Goal: Information Seeking & Learning: Compare options

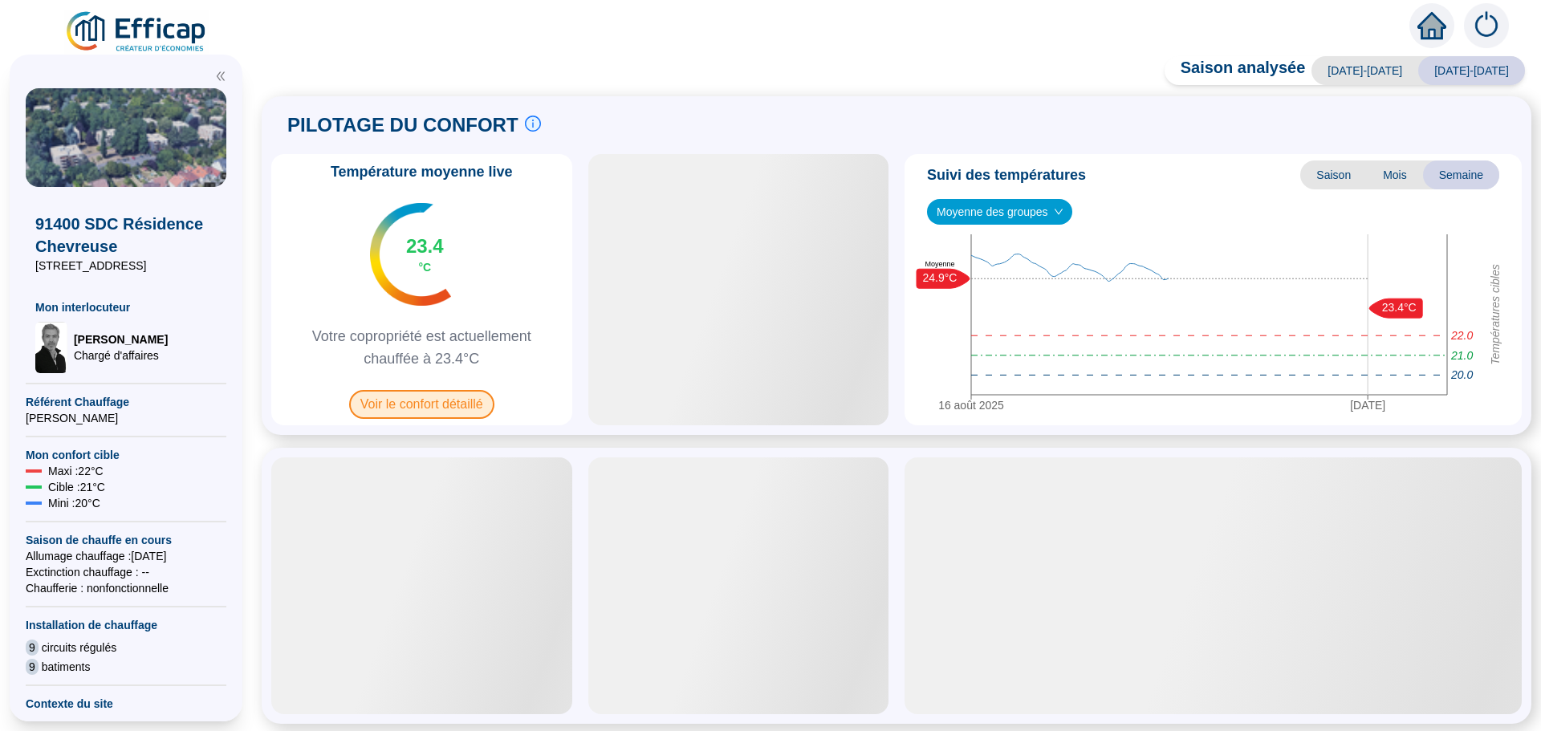
click at [440, 406] on span "Voir le confort détaillé" at bounding box center [421, 404] width 145 height 29
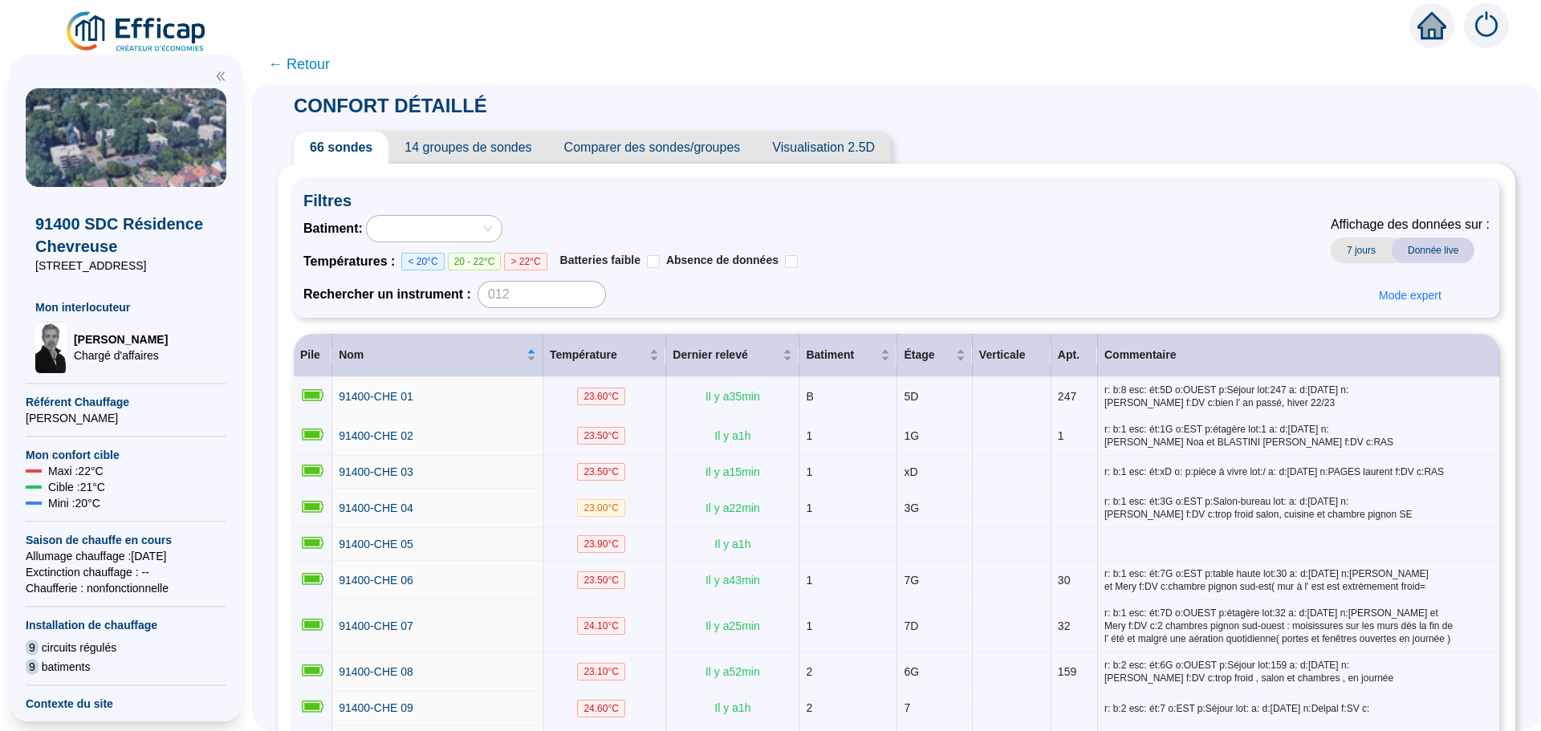
click at [694, 146] on span "Comparer des sondes/groupes" at bounding box center [652, 148] width 209 height 32
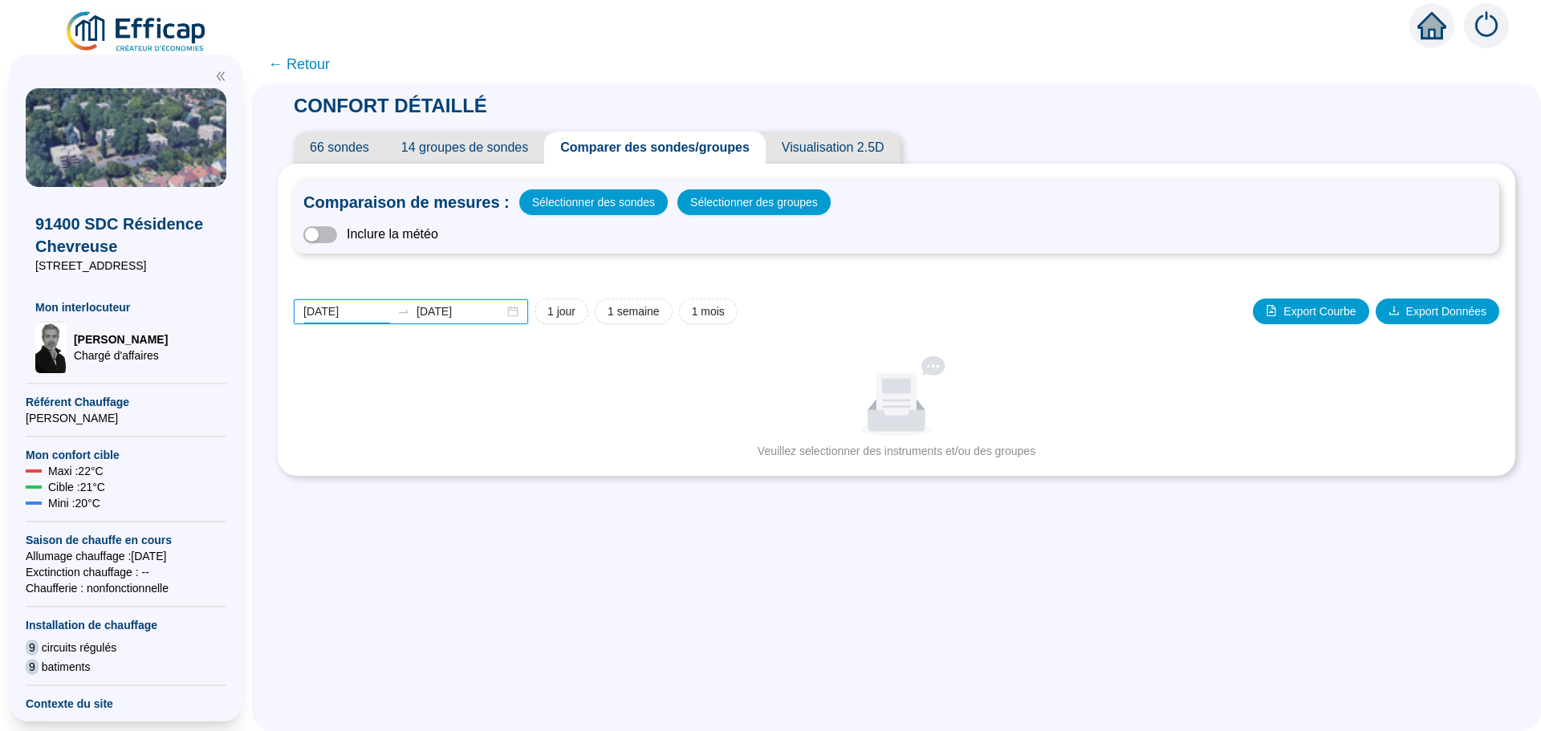
click at [374, 310] on input "[DATE]" at bounding box center [346, 311] width 87 height 17
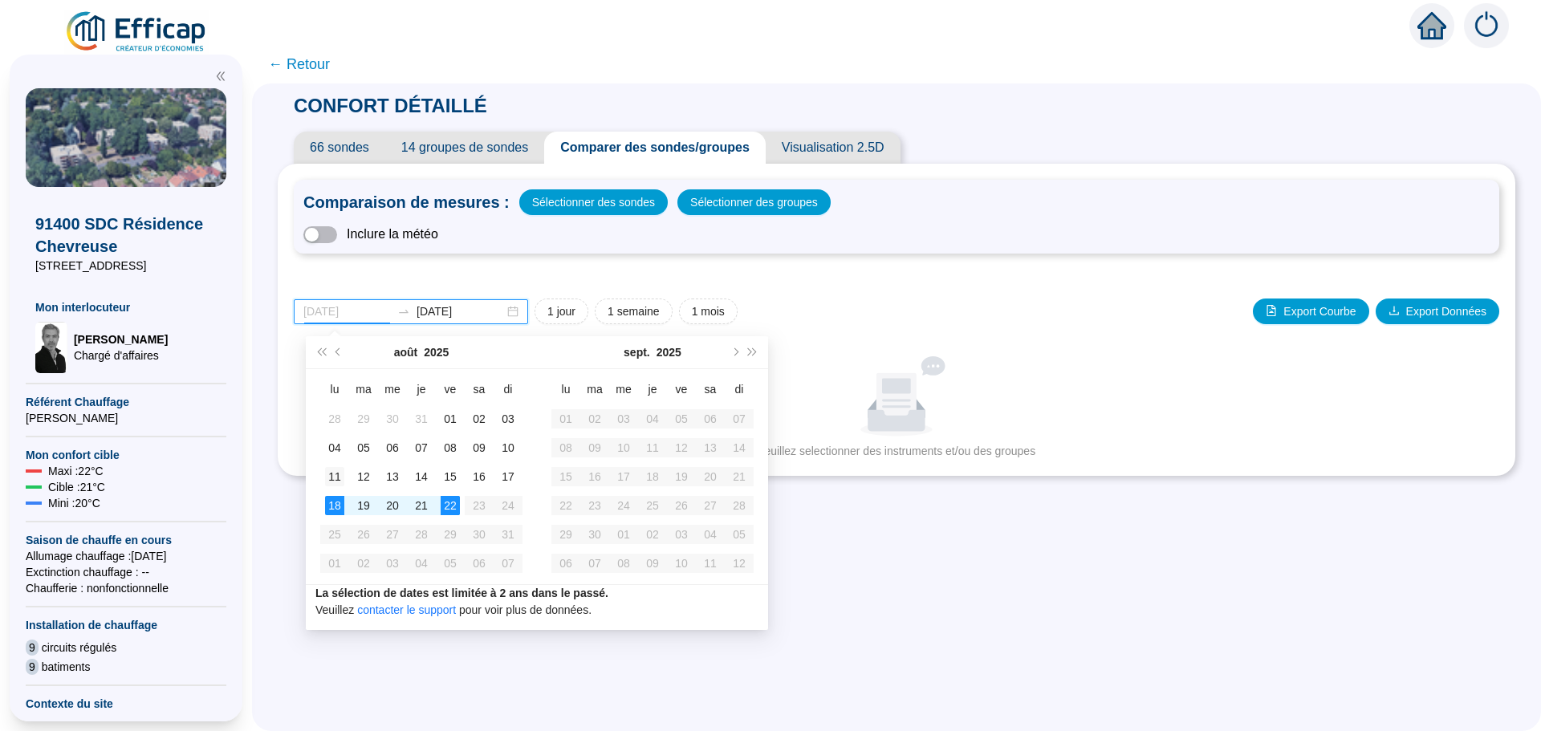
type input "[DATE]"
click at [338, 482] on div "11" at bounding box center [334, 476] width 19 height 19
type input "[DATE]"
click at [446, 482] on div "15" at bounding box center [450, 476] width 19 height 19
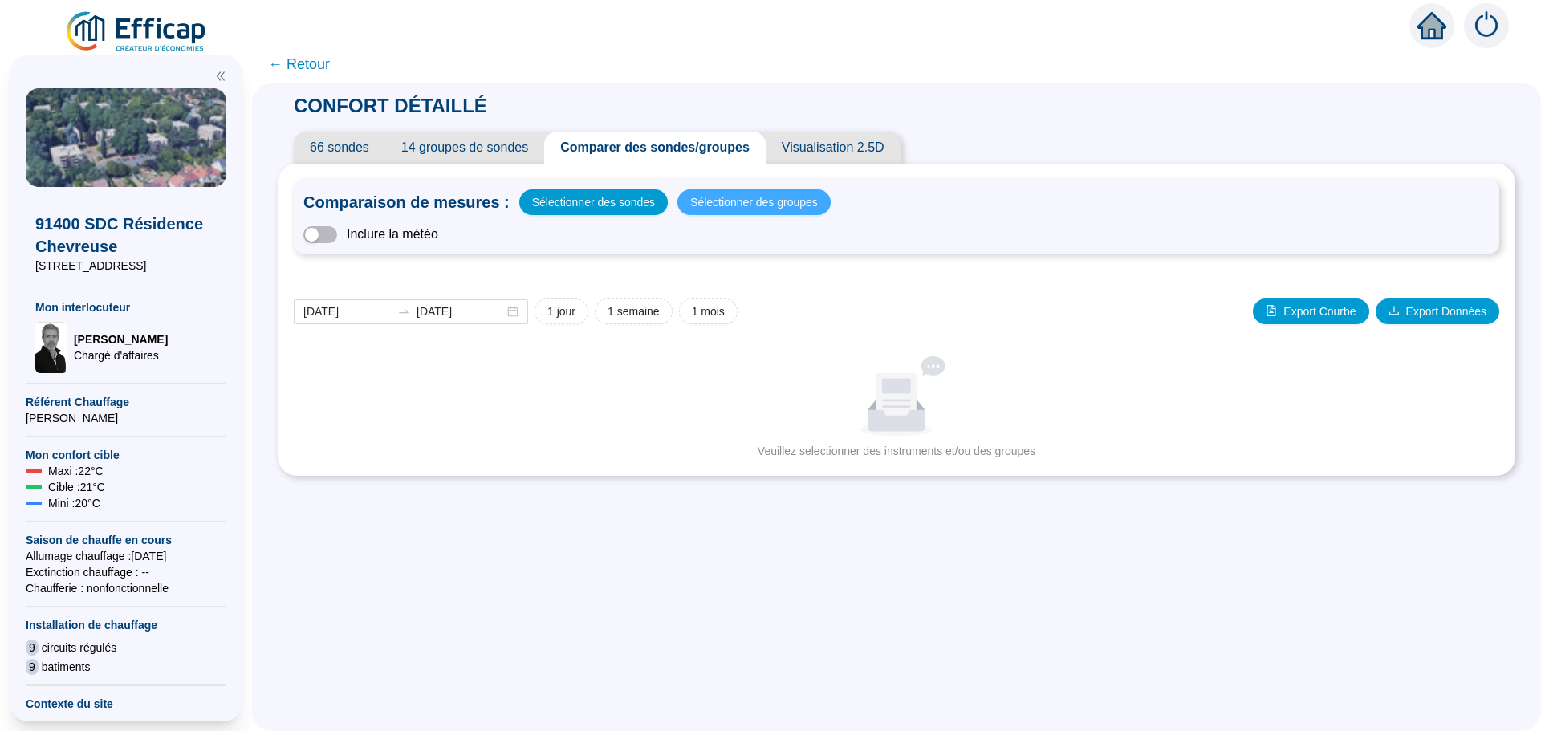
click at [706, 209] on span "Sélectionner des groupes" at bounding box center [754, 202] width 128 height 22
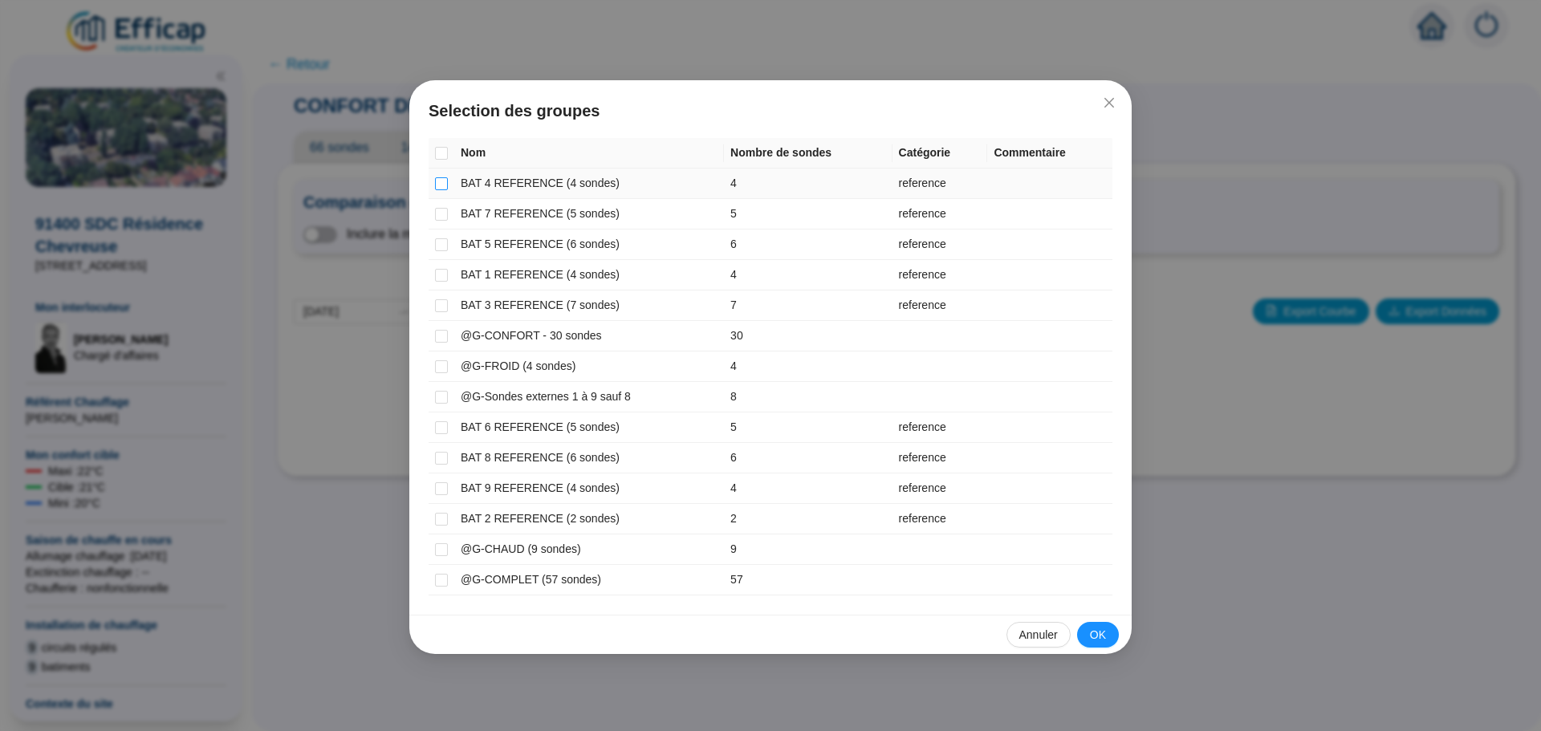
click at [441, 177] on input "checkbox" at bounding box center [441, 183] width 13 height 13
checkbox input "true"
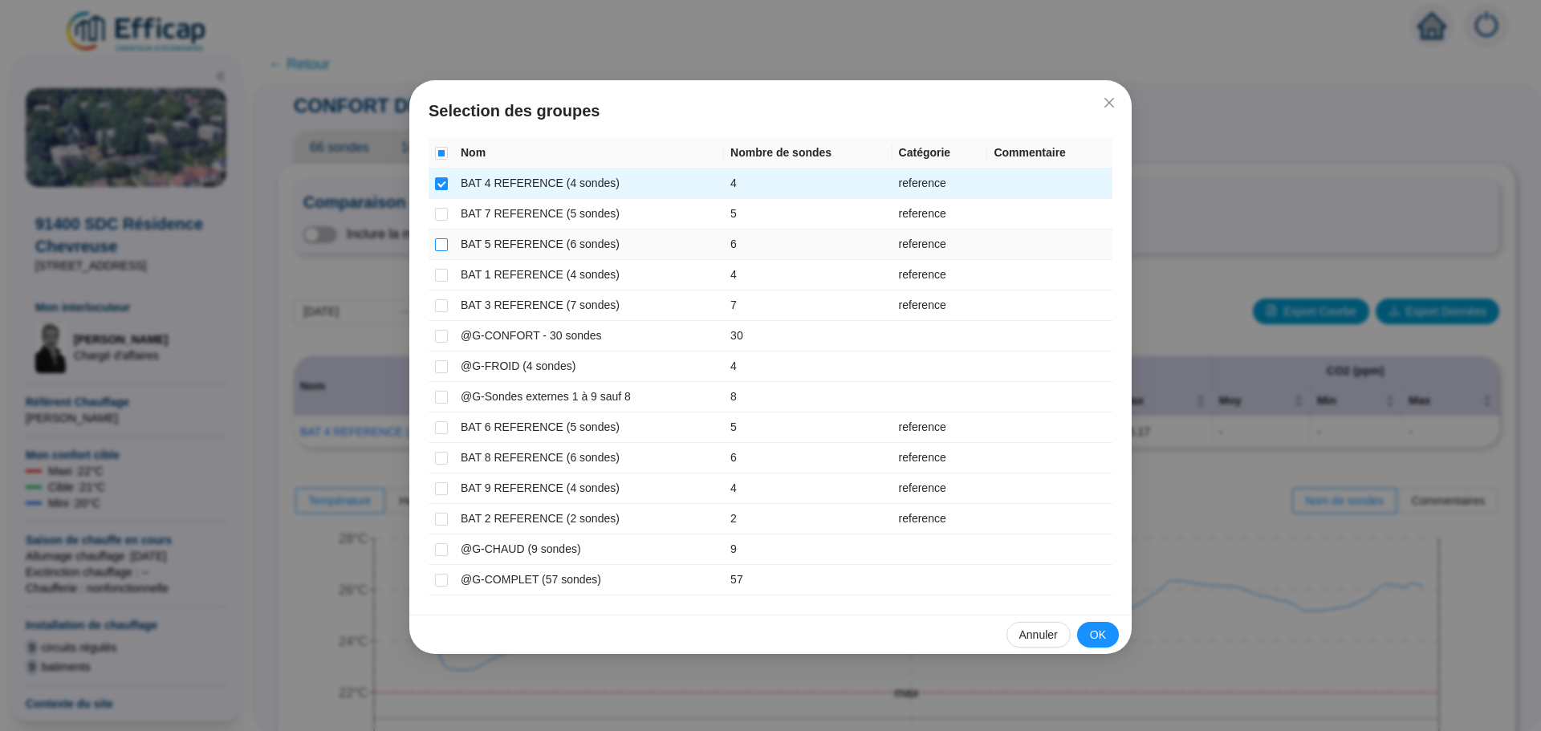
click at [442, 244] on input "checkbox" at bounding box center [441, 244] width 13 height 13
checkbox input "true"
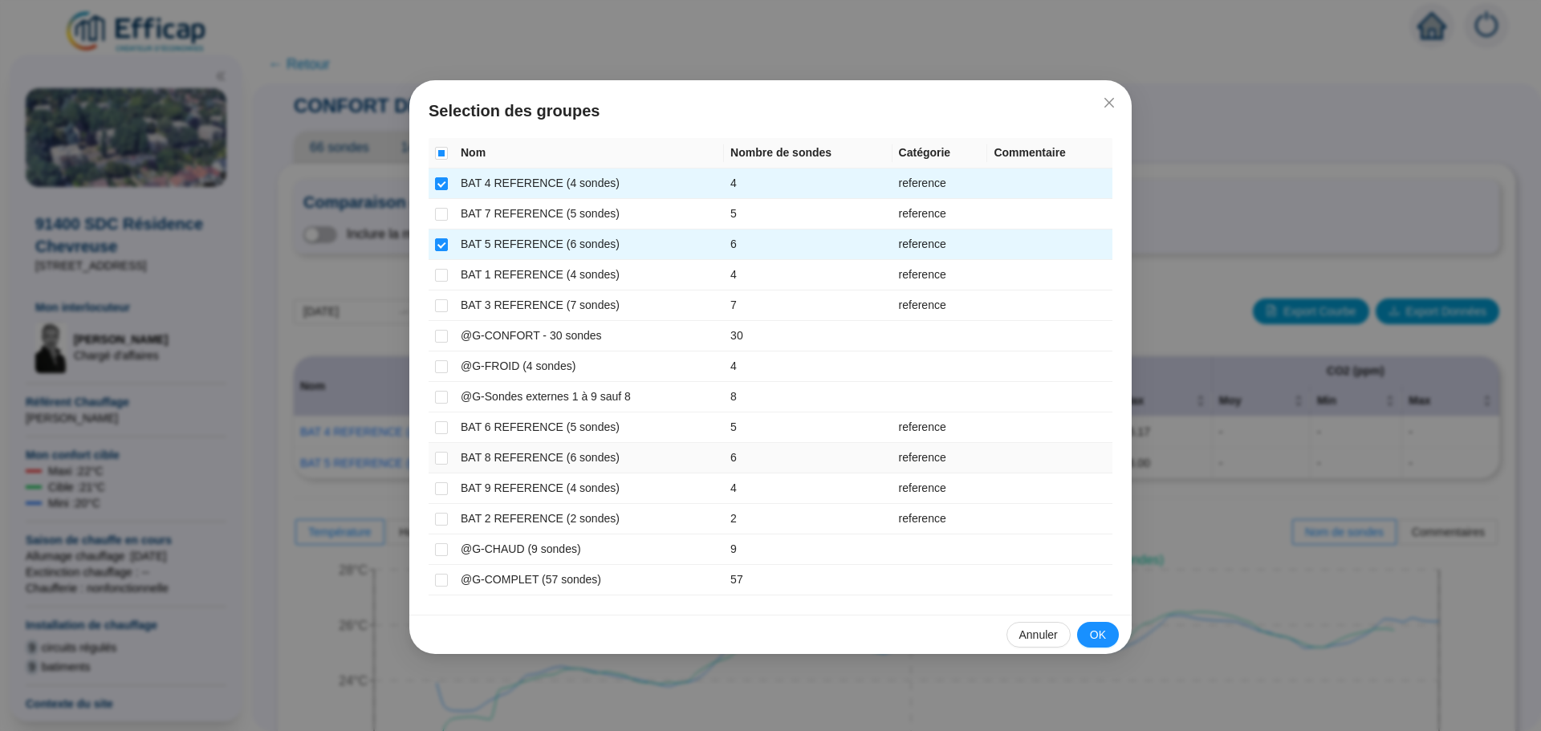
drag, startPoint x: 446, startPoint y: 457, endPoint x: 446, endPoint y: 479, distance: 22.5
click at [445, 456] on input "checkbox" at bounding box center [441, 458] width 13 height 13
checkbox input "true"
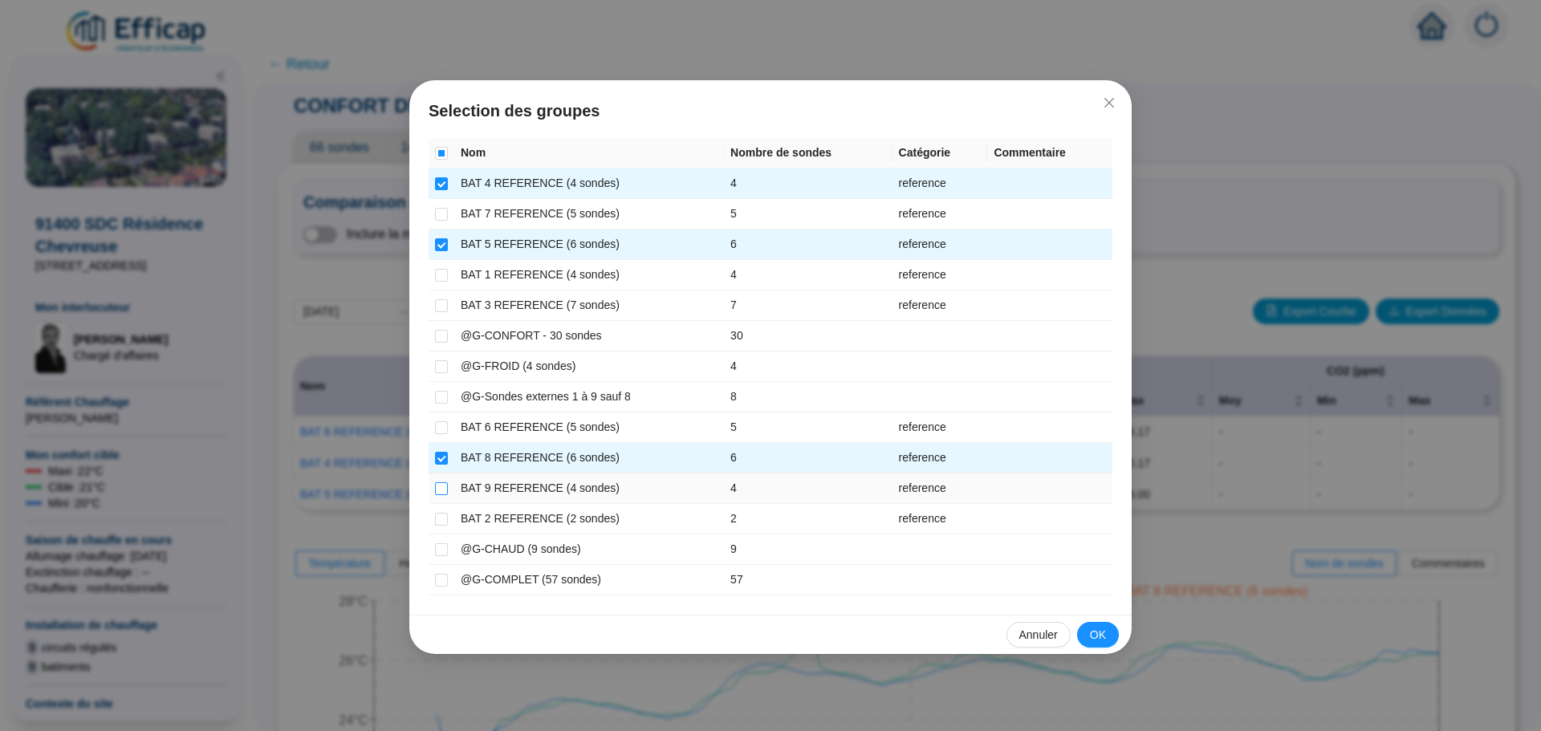
click at [447, 490] on input "checkbox" at bounding box center [441, 488] width 13 height 13
checkbox input "true"
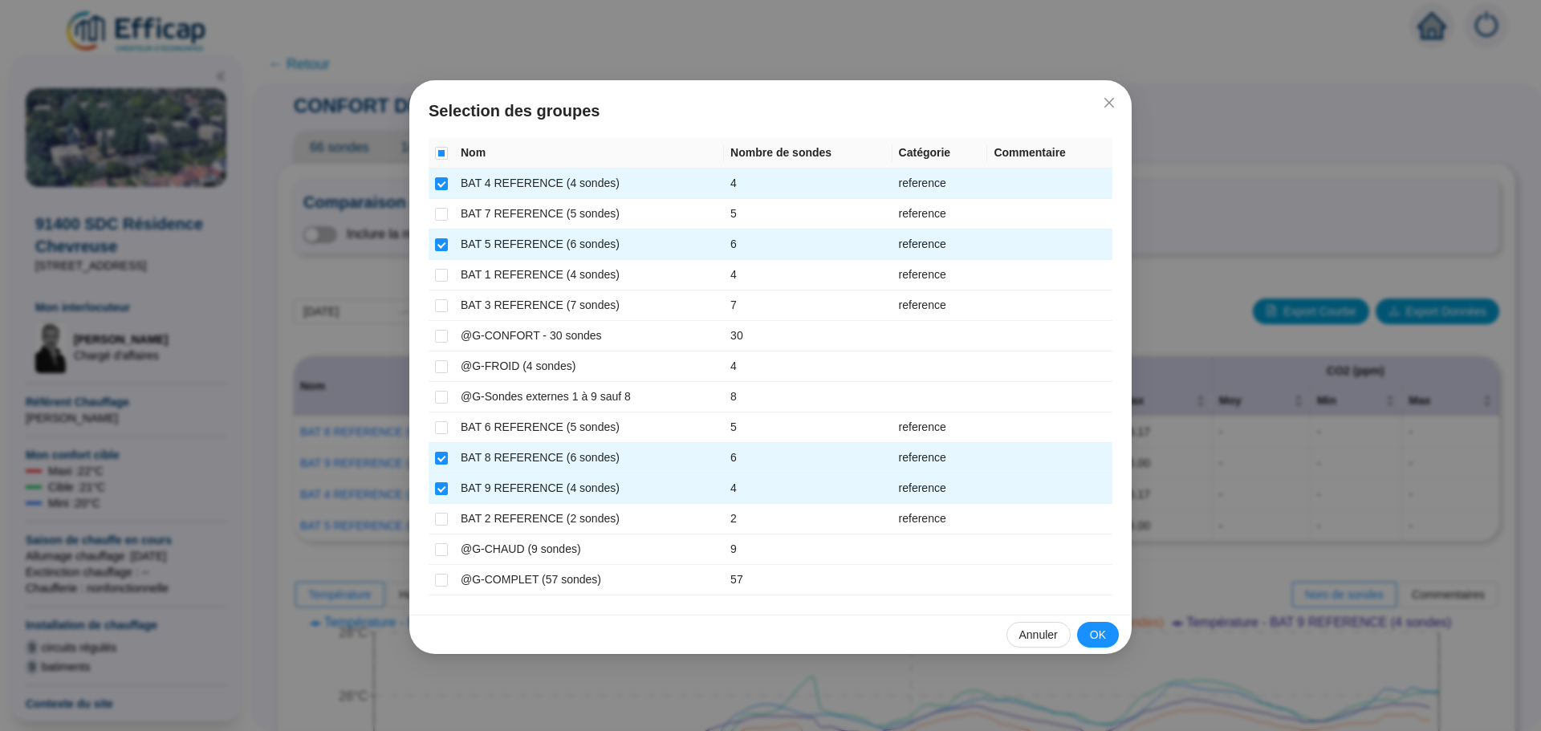
click at [1093, 636] on span "OK" at bounding box center [1098, 635] width 16 height 17
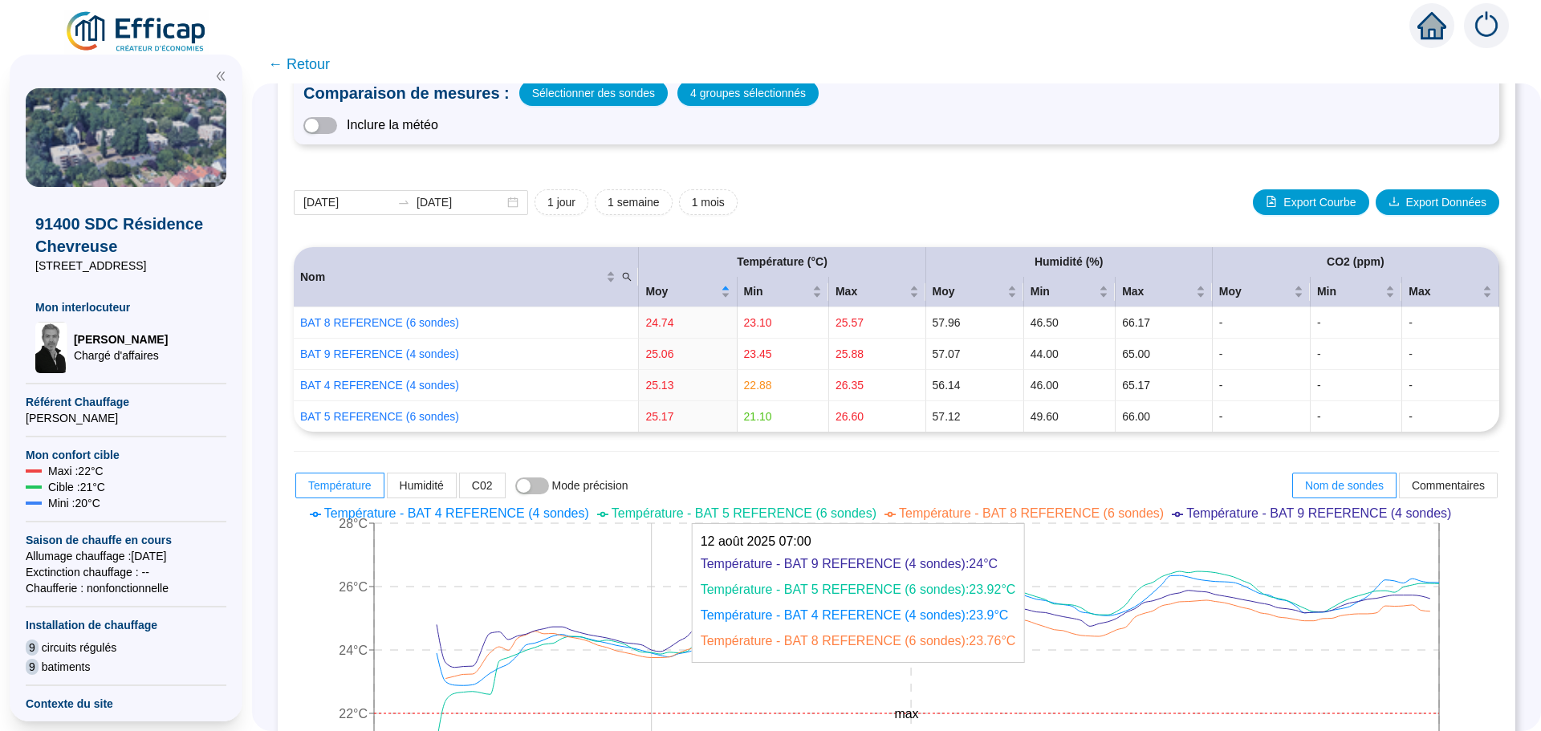
scroll to position [241, 0]
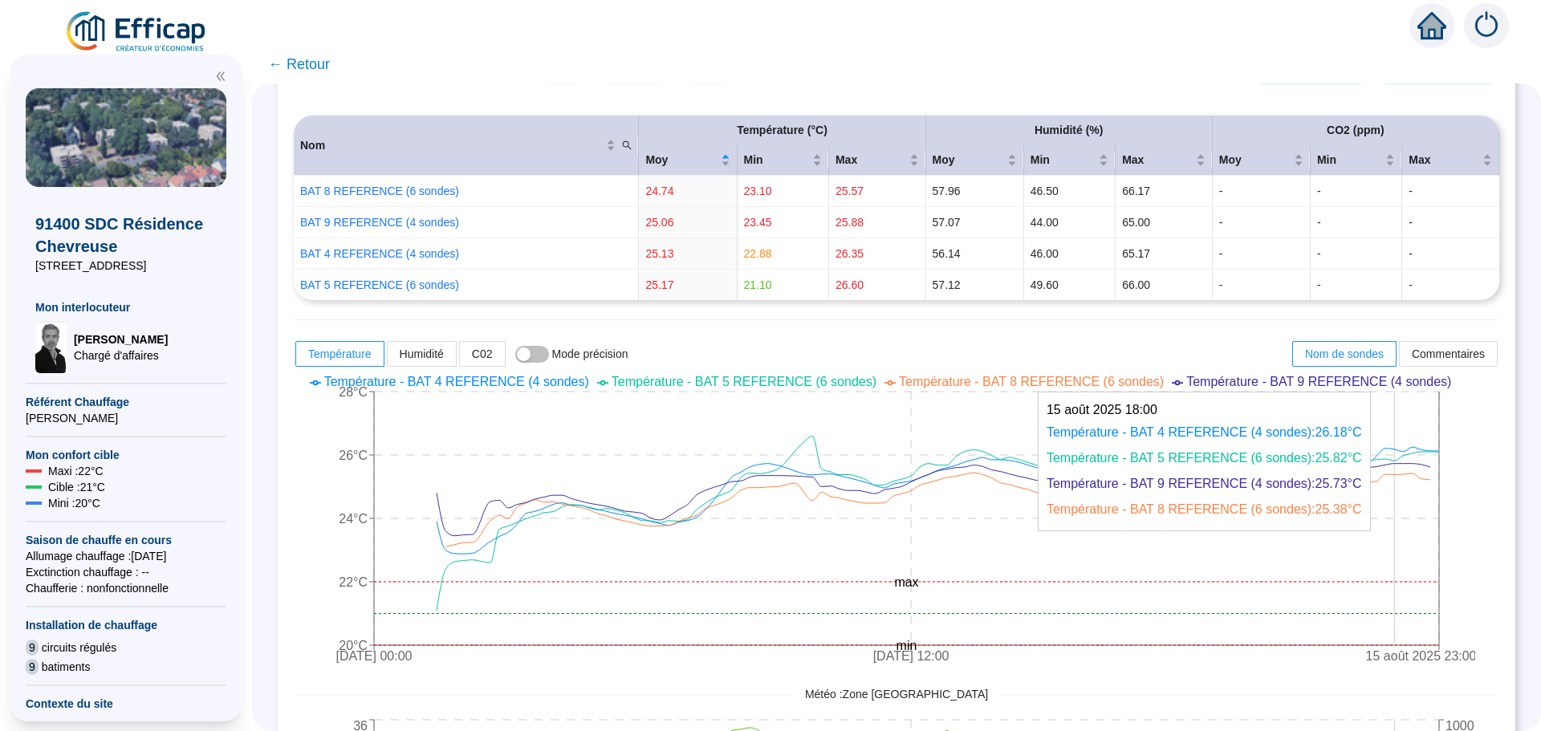
drag, startPoint x: 1409, startPoint y: 527, endPoint x: 1477, endPoint y: 527, distance: 67.4
click at [1475, 527] on icon "[DATE] 00:00 [DATE] 12:00 [DATE] 23:00 20°C 22°C 24°C 26°C 28°C min max" at bounding box center [884, 520] width 1181 height 305
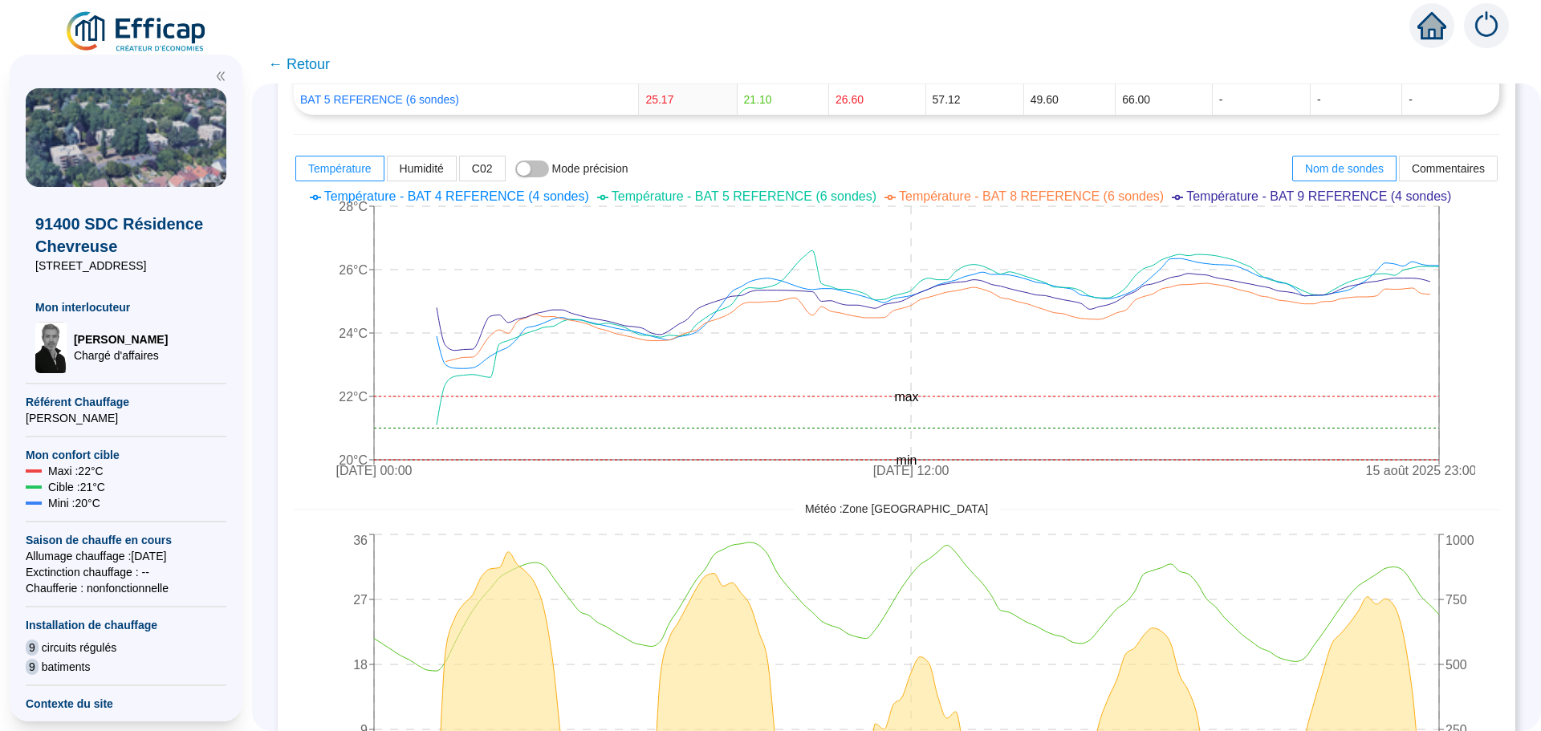
scroll to position [431, 0]
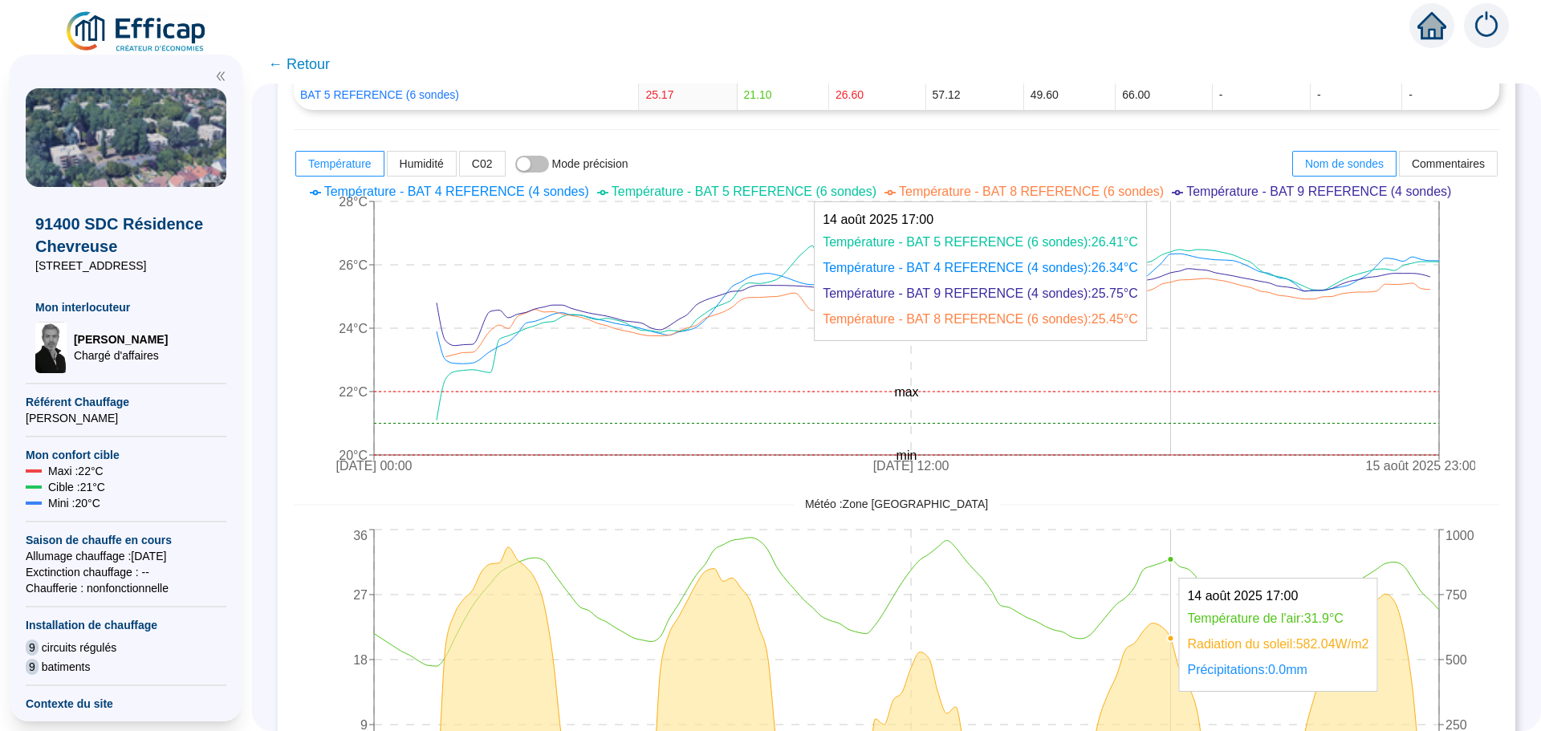
drag, startPoint x: 1187, startPoint y: 352, endPoint x: 1181, endPoint y: 298, distance: 54.9
click at [1181, 298] on icon "[DATE] 00:00 [DATE] 12:00 [DATE] 23:00 20°C 22°C 24°C 26°C 28°C min max" at bounding box center [884, 330] width 1181 height 305
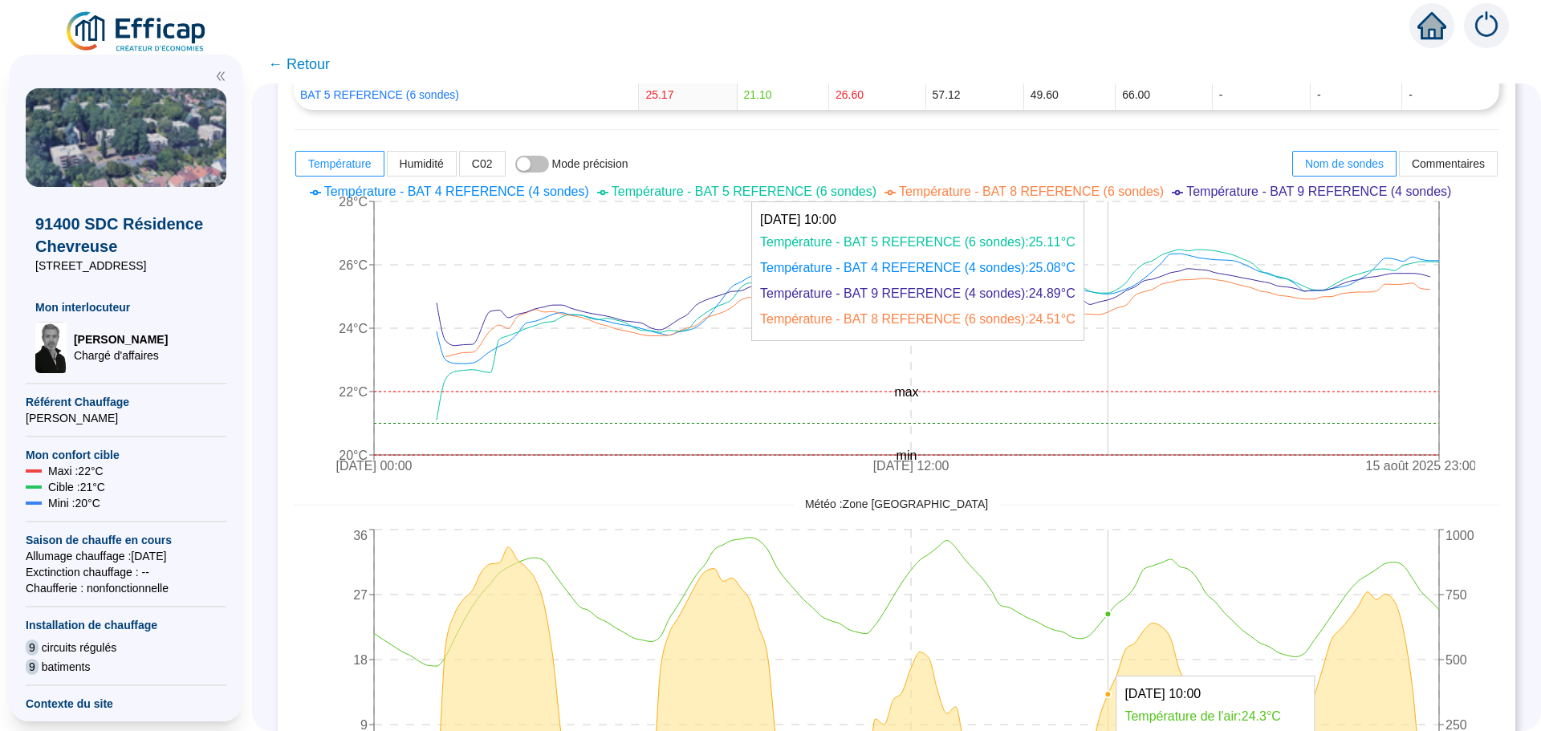
drag, startPoint x: 1181, startPoint y: 298, endPoint x: 1116, endPoint y: 320, distance: 69.5
click at [1116, 320] on icon "[DATE] 00:00 [DATE] 12:00 [DATE] 23:00 20°C 22°C 24°C 26°C 28°C min max" at bounding box center [884, 330] width 1181 height 305
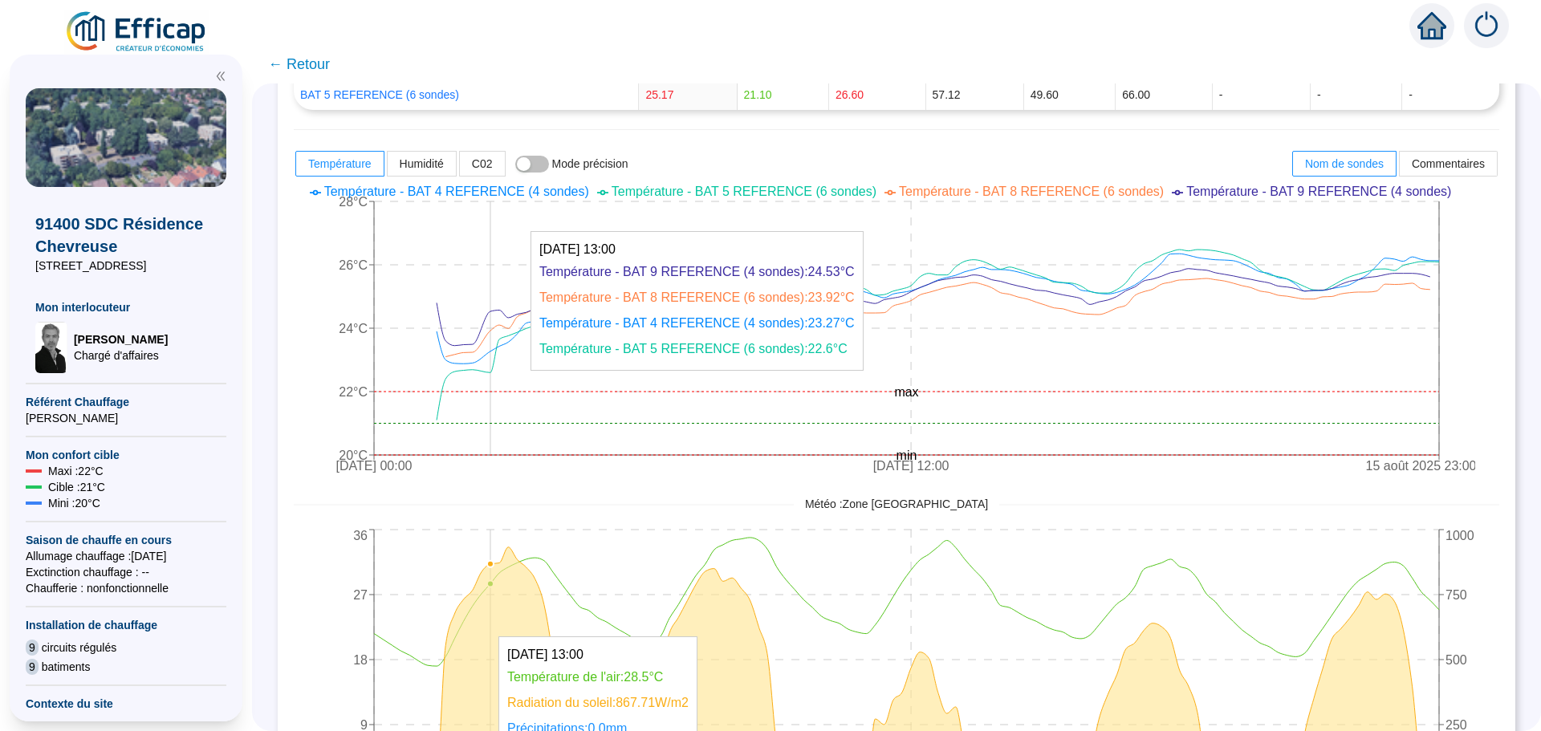
drag, startPoint x: 1107, startPoint y: 293, endPoint x: 499, endPoint y: 411, distance: 618.9
click at [499, 411] on icon "[DATE] 00:00 [DATE] 12:00 [DATE] 23:00 20°C 22°C 24°C 26°C 28°C min max" at bounding box center [884, 330] width 1181 height 305
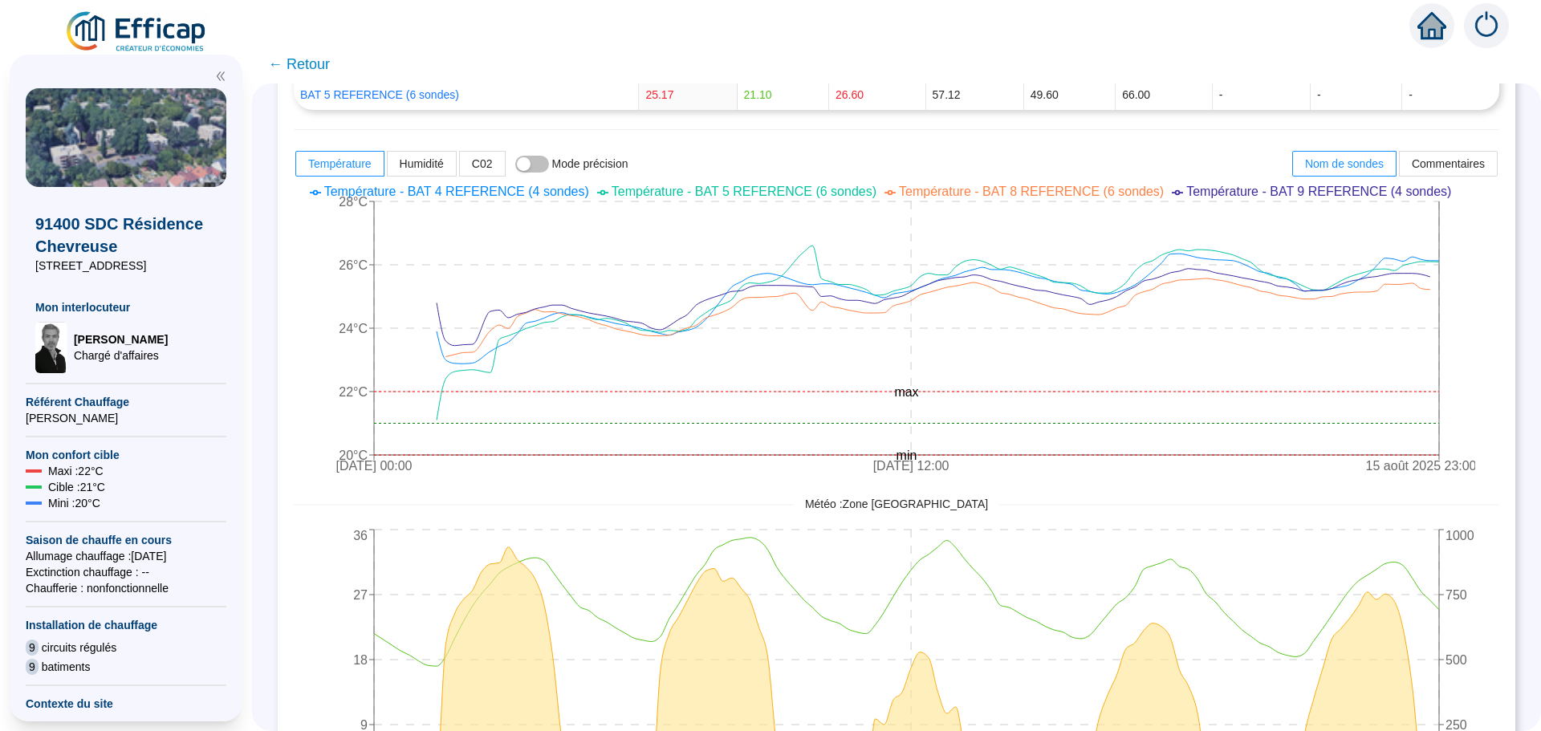
click at [306, 60] on span "← Retour" at bounding box center [299, 64] width 62 height 22
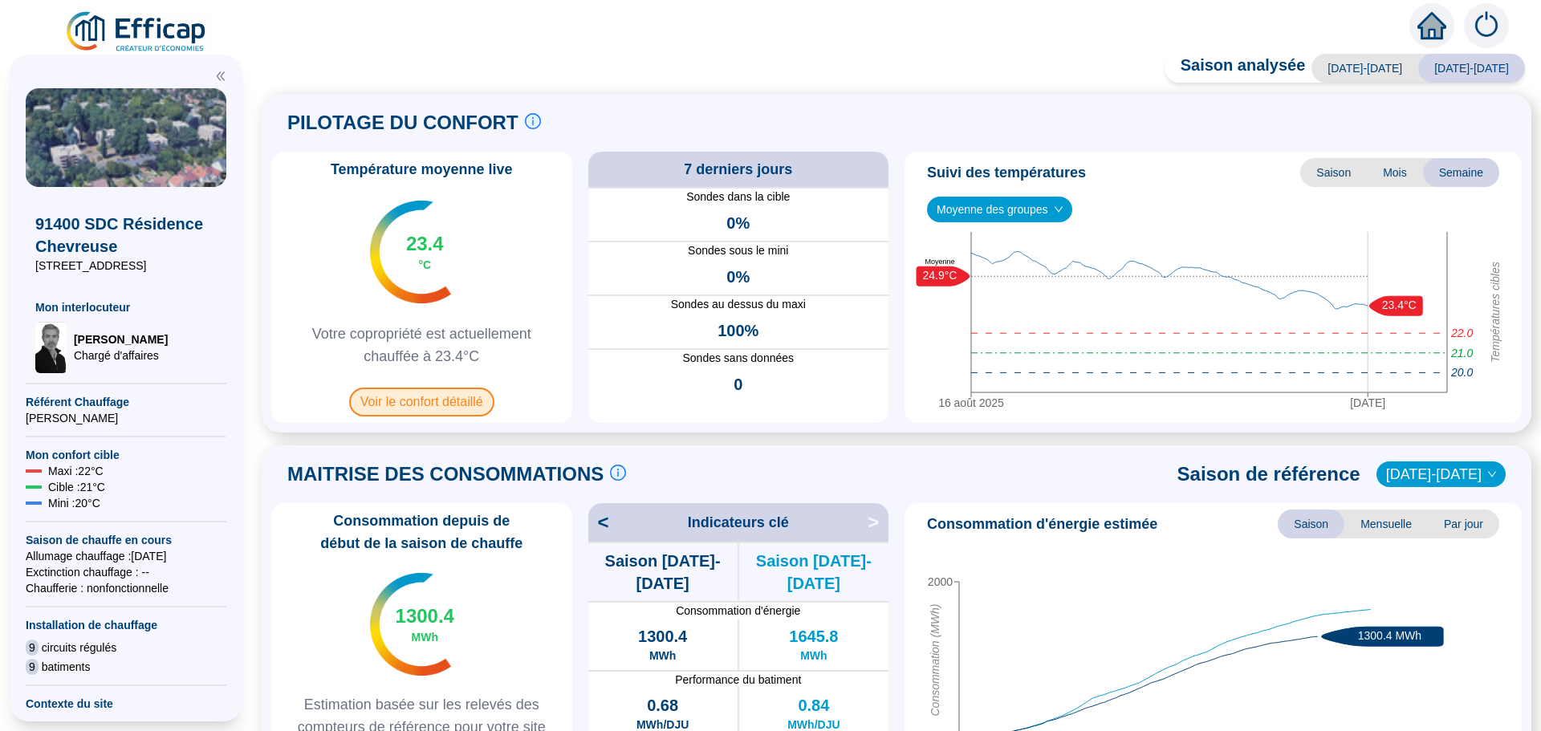
click at [452, 399] on span "Voir le confort détaillé" at bounding box center [421, 402] width 145 height 29
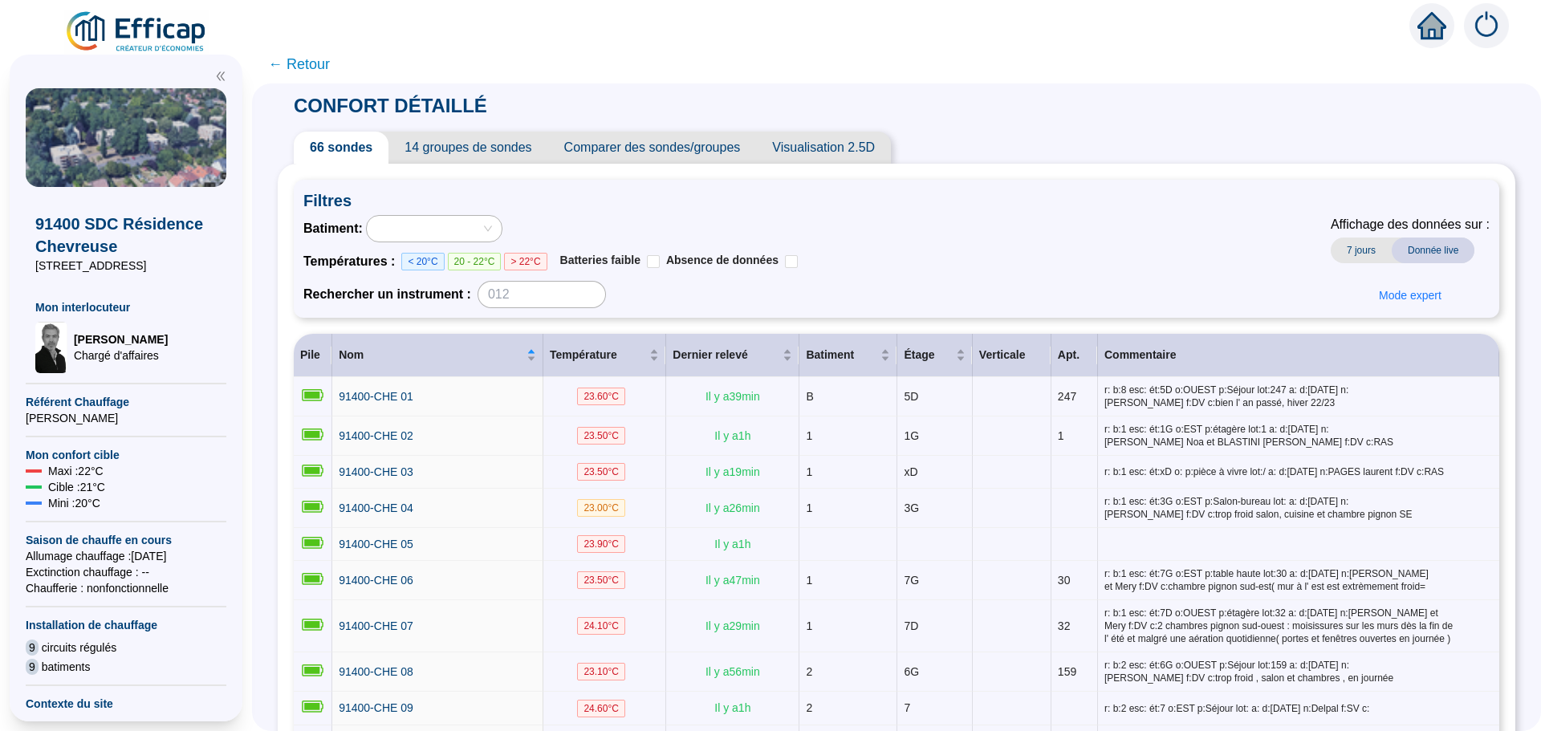
click at [643, 149] on span "Comparer des sondes/groupes" at bounding box center [652, 148] width 209 height 32
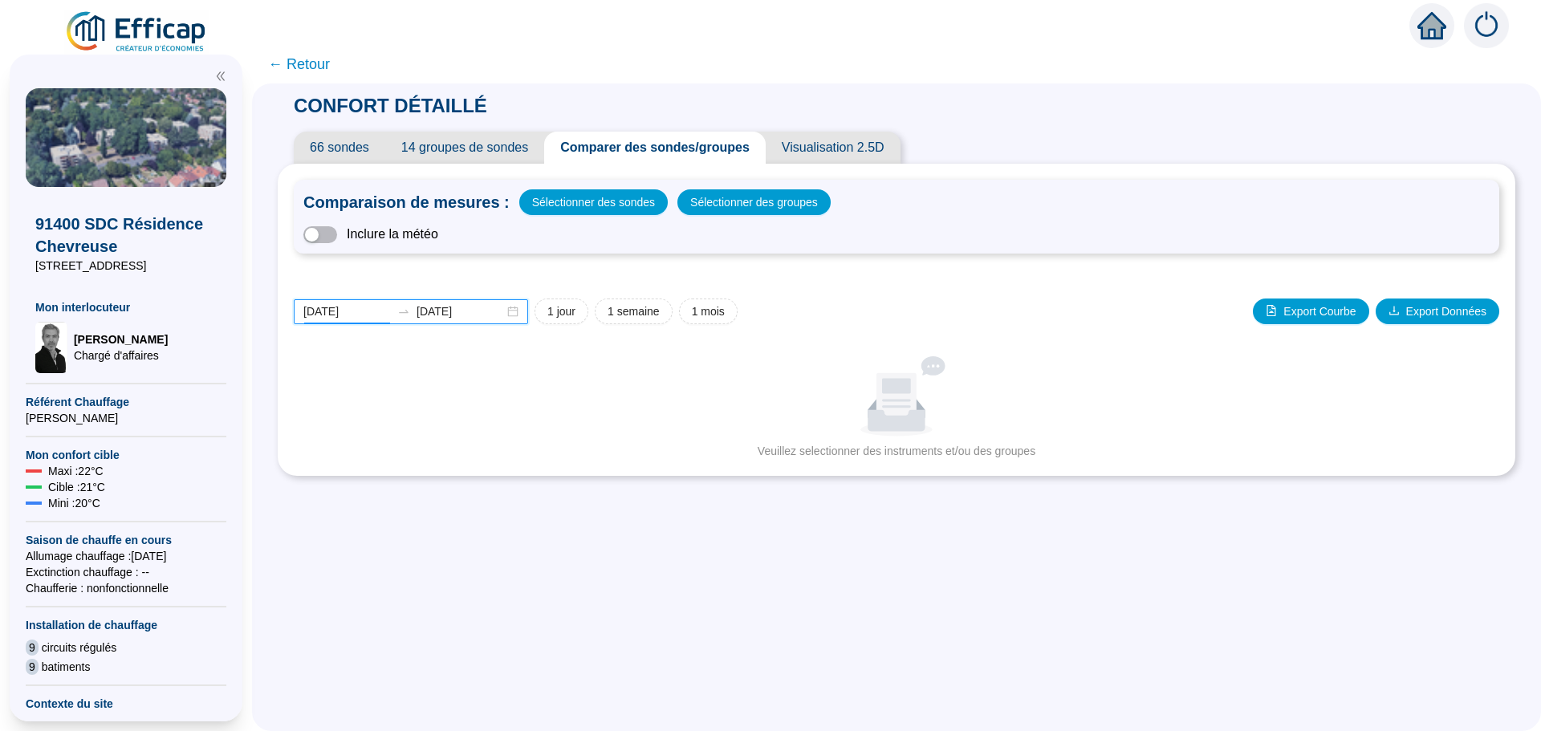
click at [371, 312] on input "[DATE]" at bounding box center [346, 311] width 87 height 17
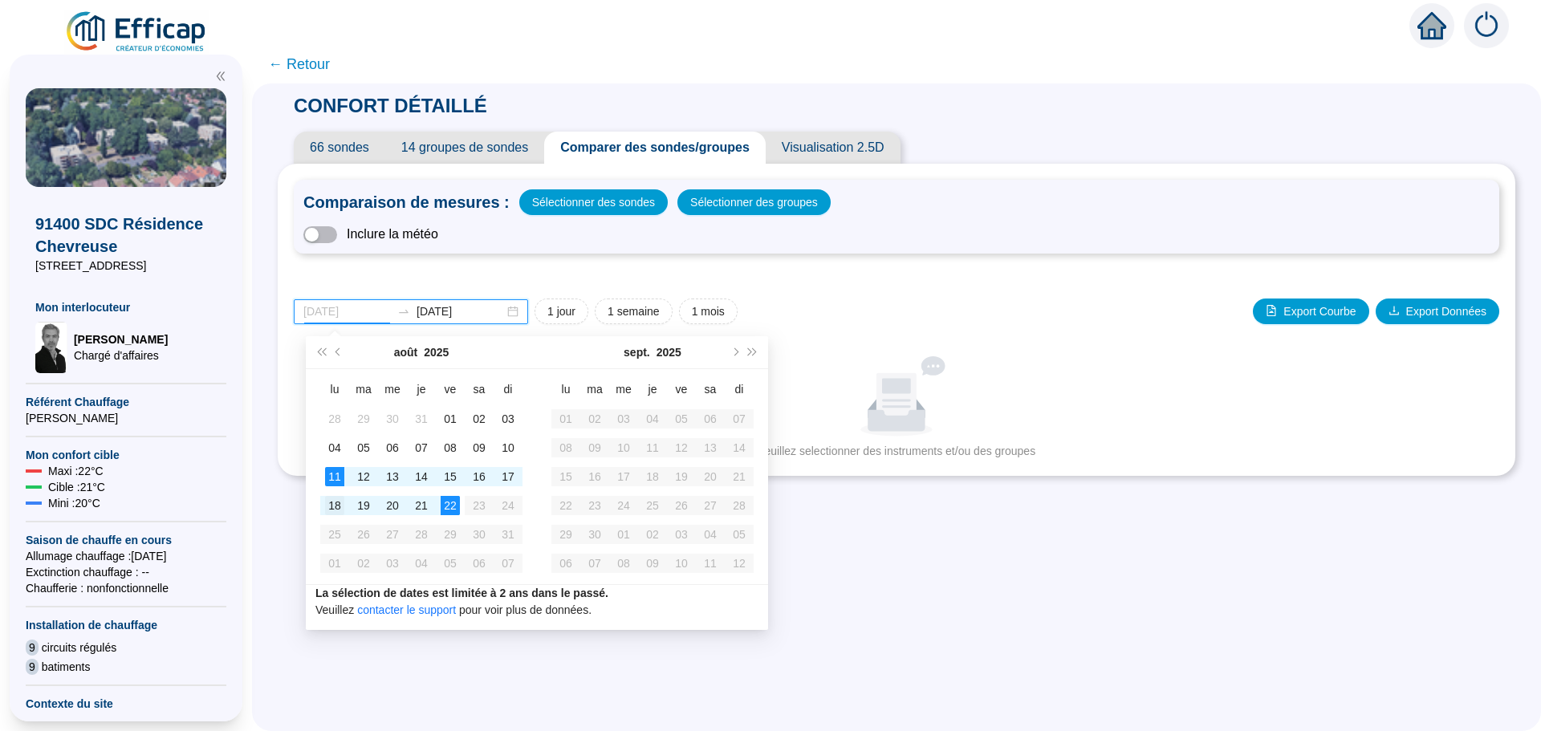
type input "[DATE]"
click at [335, 502] on div "18" at bounding box center [334, 505] width 19 height 19
type input "[DATE]"
click at [456, 508] on div "22" at bounding box center [450, 505] width 19 height 19
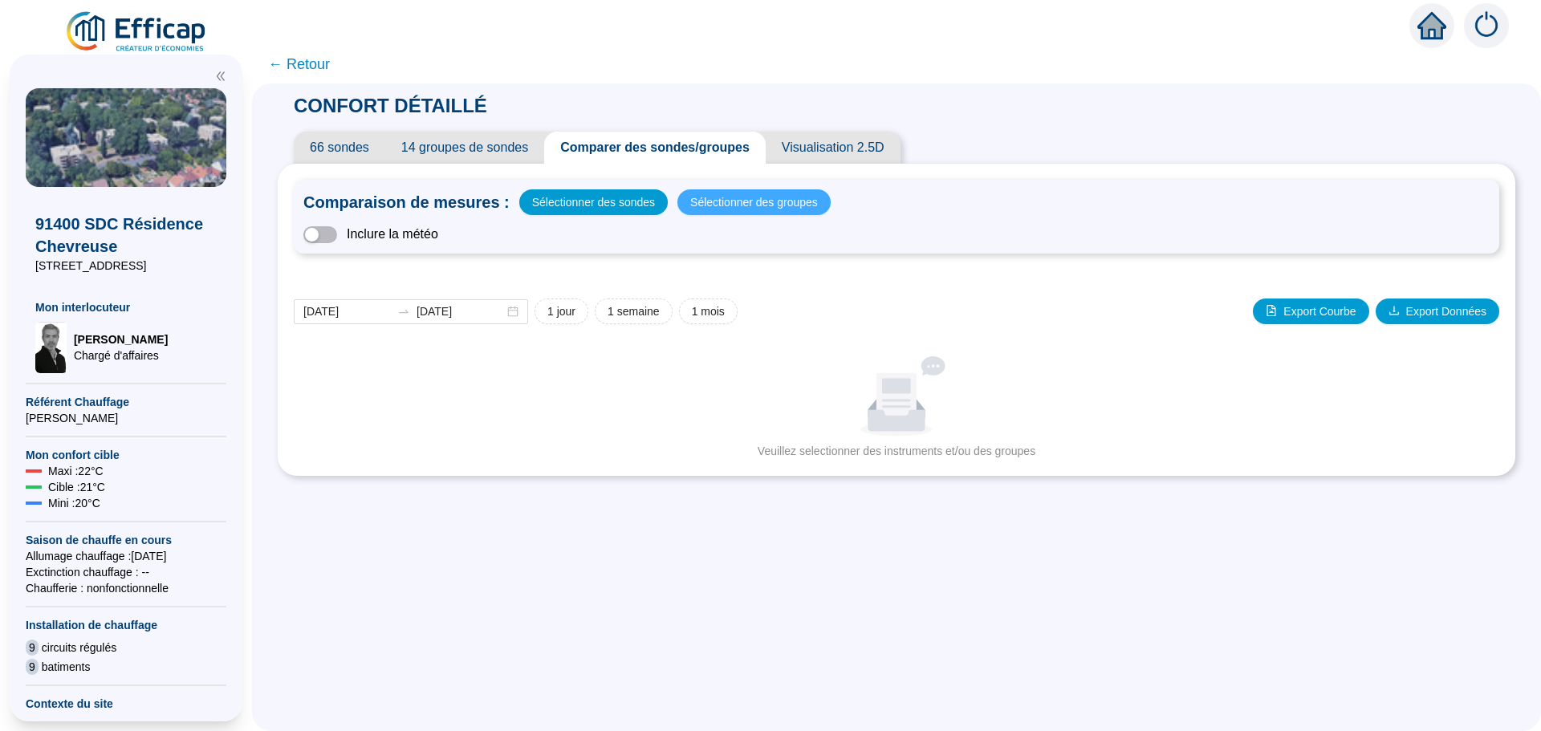
click at [711, 205] on span "Sélectionner des groupes" at bounding box center [754, 202] width 128 height 22
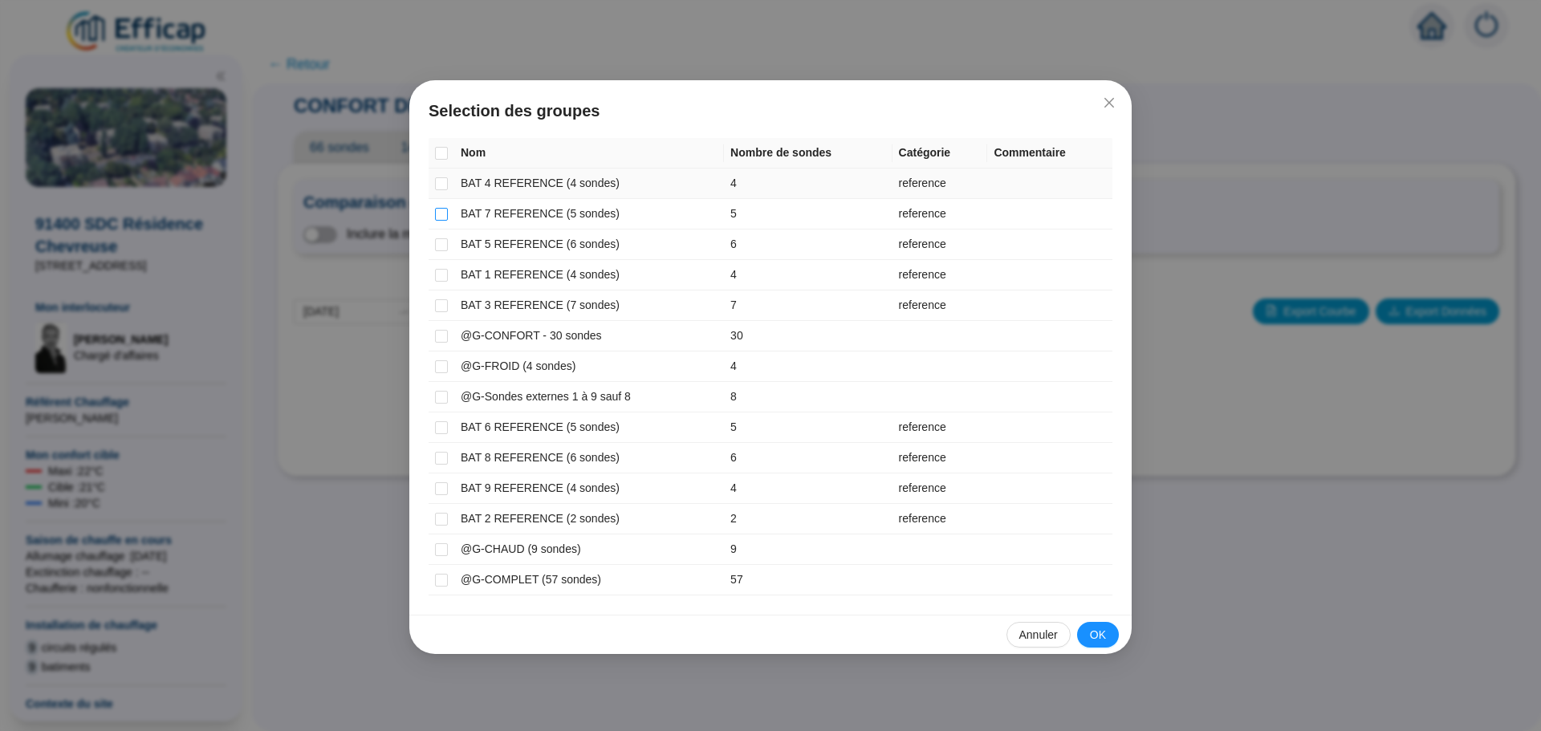
drag, startPoint x: 444, startPoint y: 182, endPoint x: 442, endPoint y: 208, distance: 25.7
click at [444, 186] on input "checkbox" at bounding box center [441, 183] width 13 height 13
checkbox input "true"
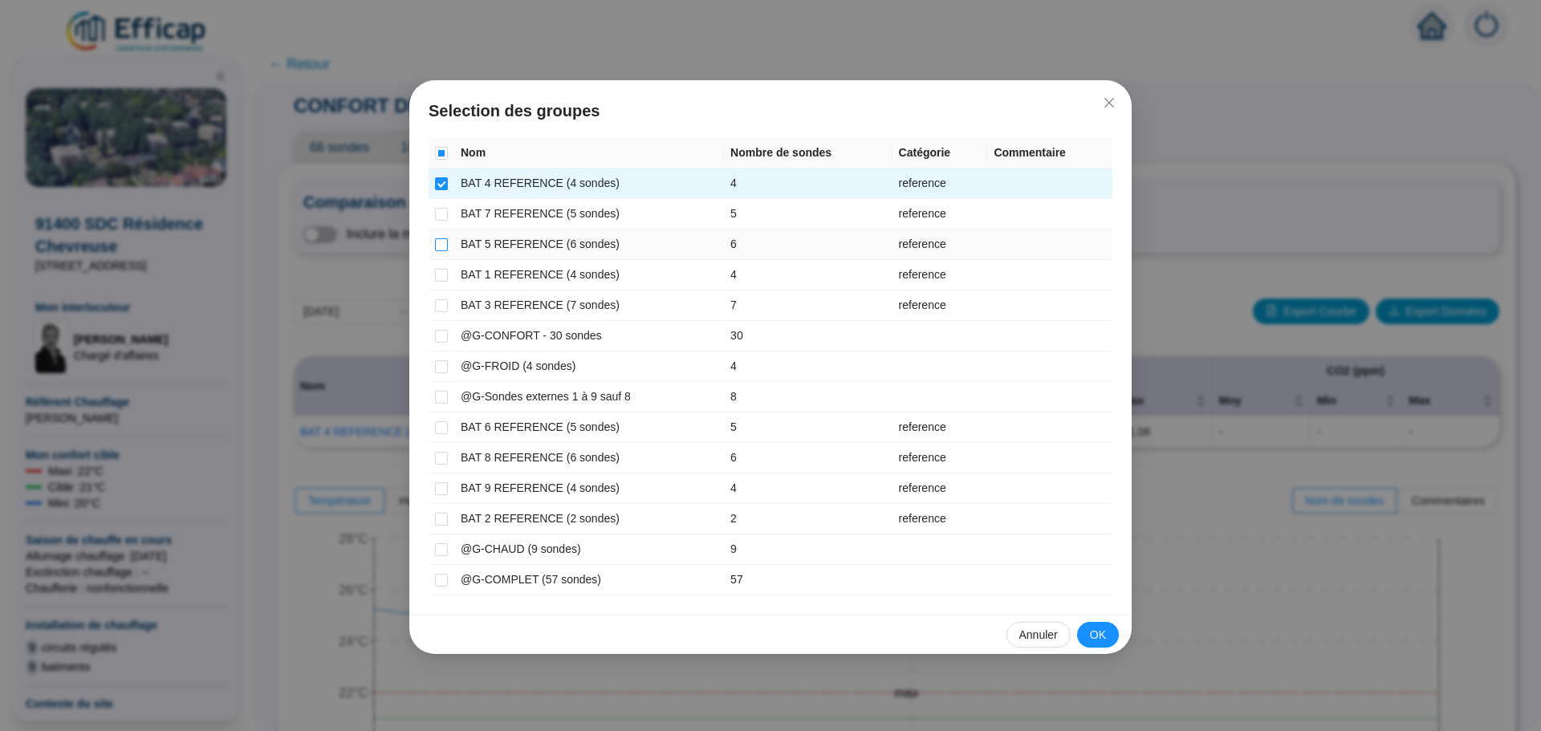
click at [442, 242] on input "checkbox" at bounding box center [441, 244] width 13 height 13
checkbox input "true"
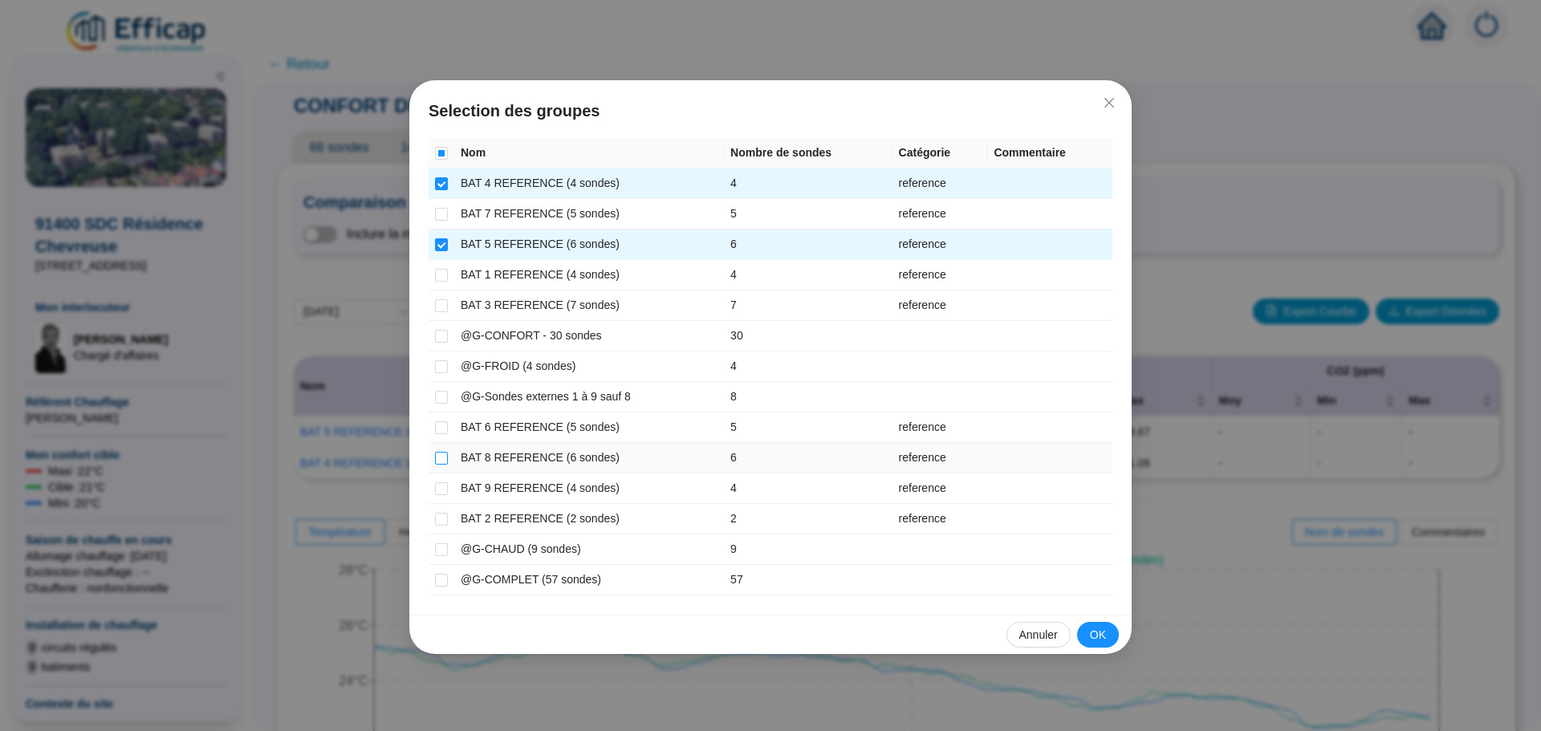
click at [447, 456] on input "checkbox" at bounding box center [441, 458] width 13 height 13
checkbox input "true"
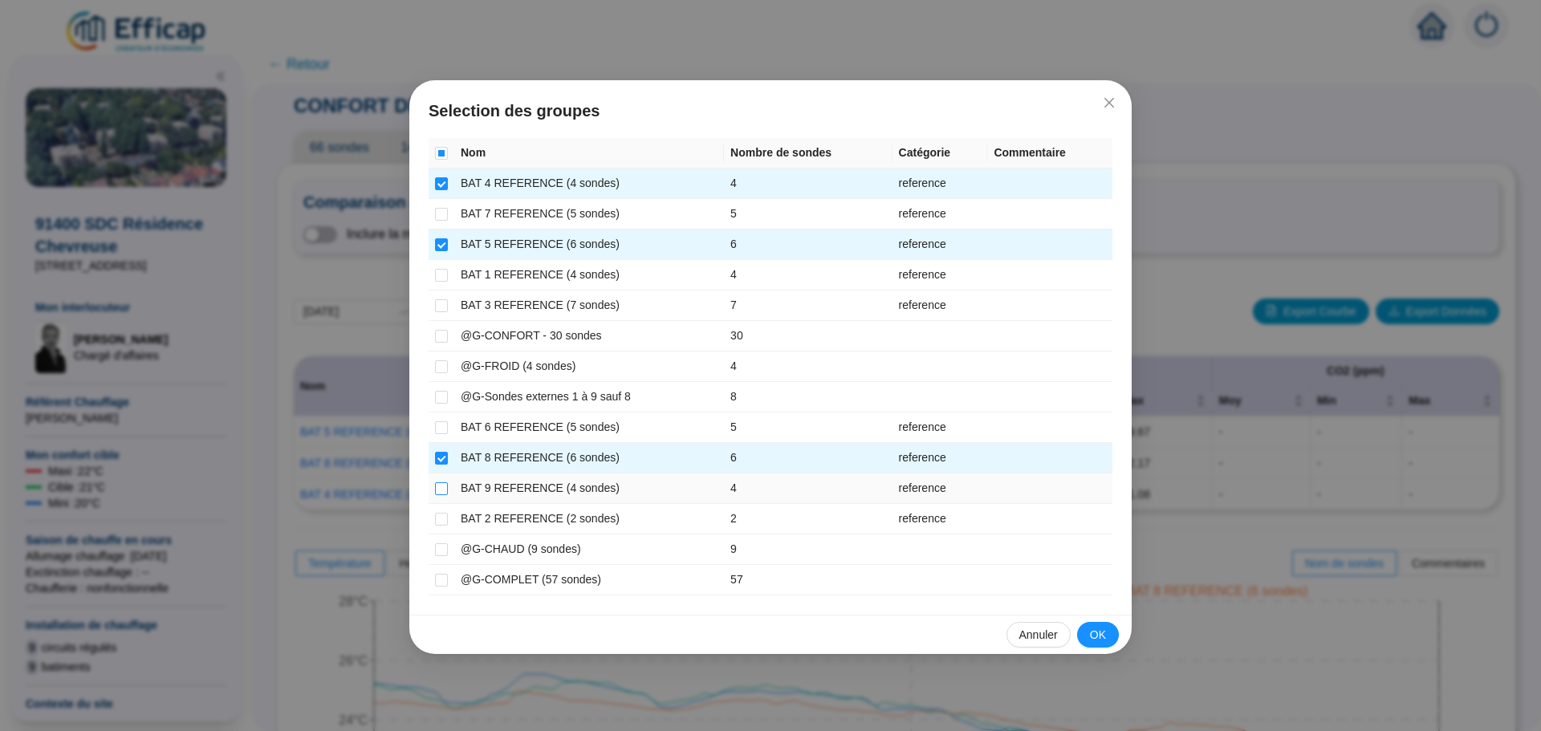
click at [441, 486] on input "checkbox" at bounding box center [441, 488] width 13 height 13
checkbox input "true"
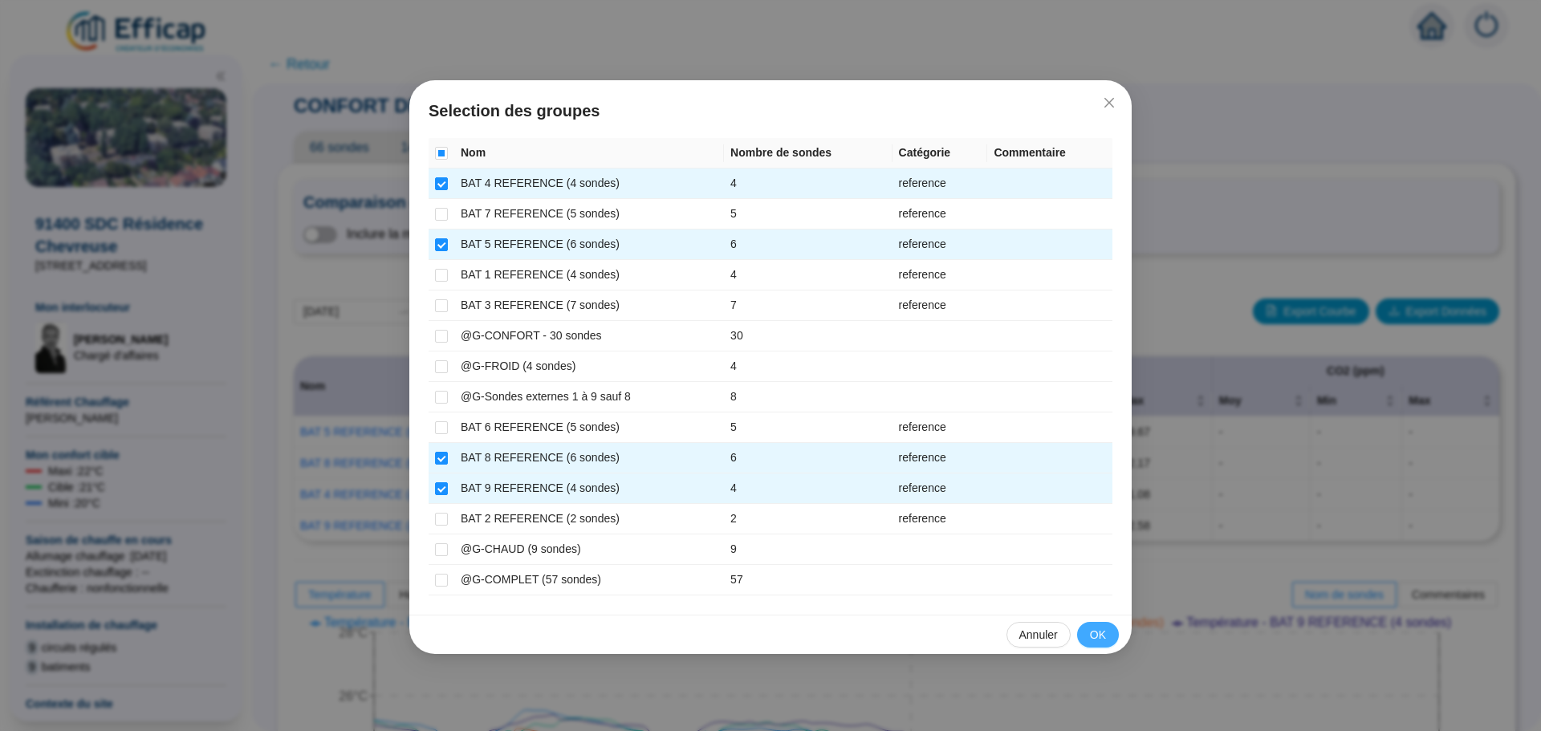
click at [1100, 635] on span "OK" at bounding box center [1098, 635] width 16 height 17
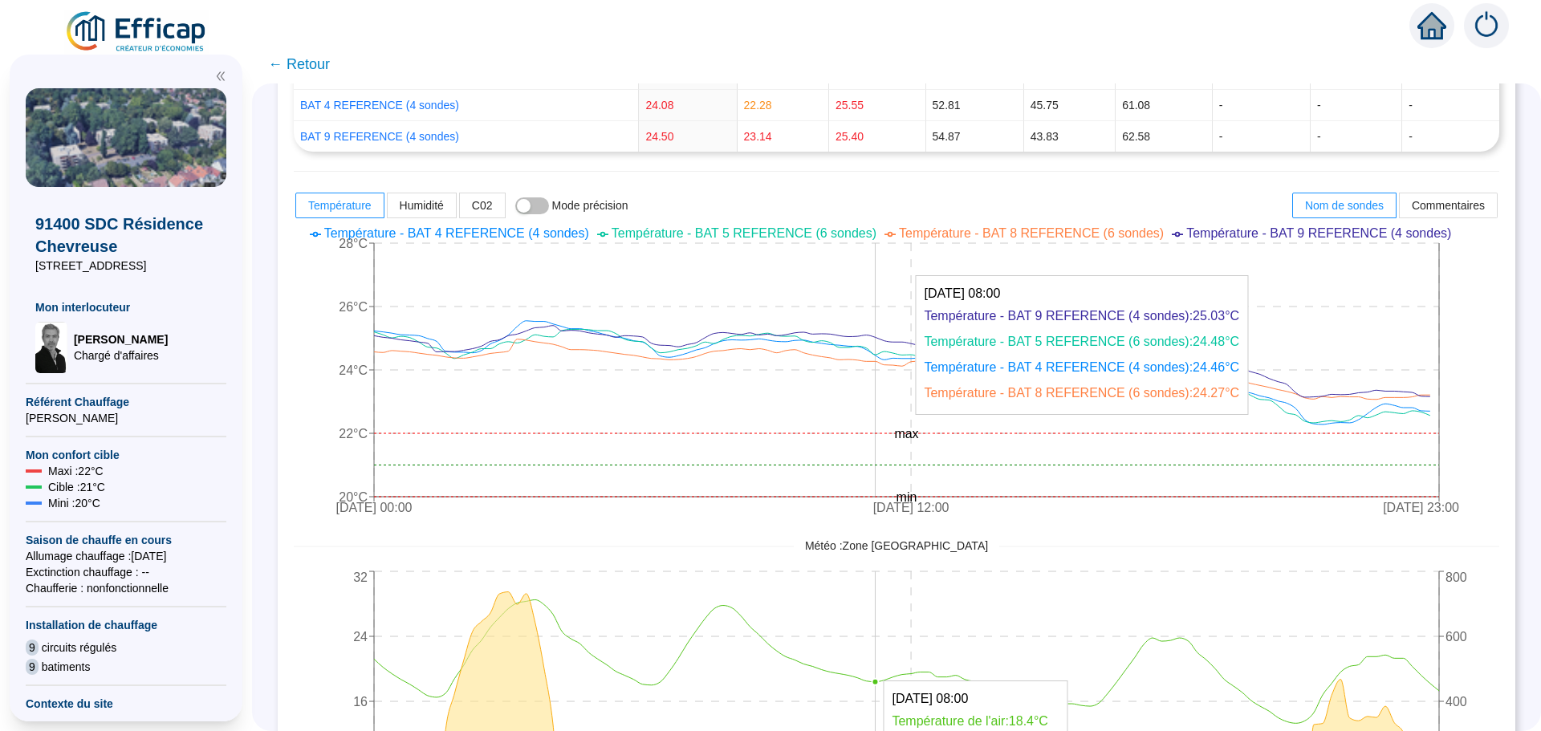
scroll to position [482, 0]
